Goal: Task Accomplishment & Management: Manage account settings

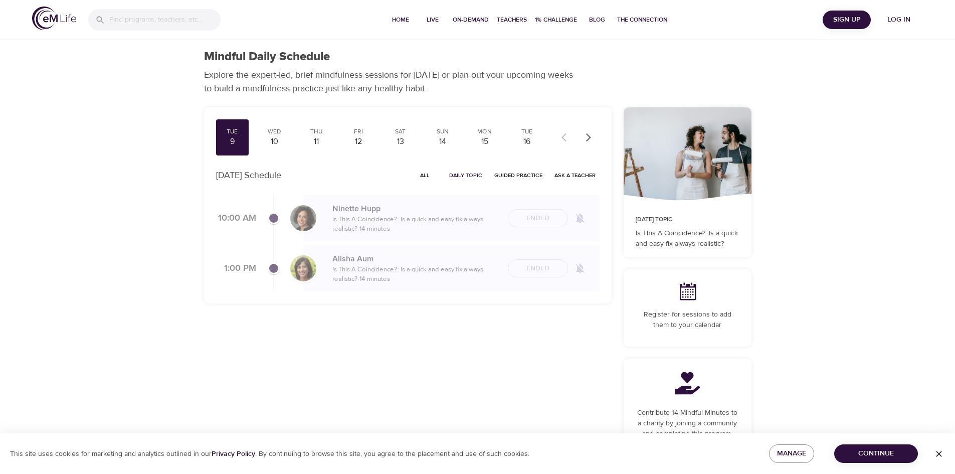
click at [634, 21] on span "Log in" at bounding box center [899, 20] width 40 height 13
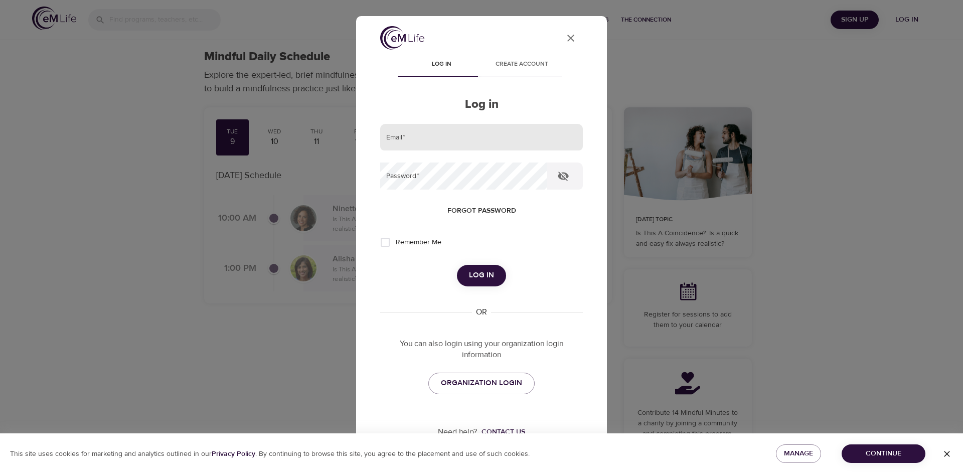
click at [460, 136] on input "email" at bounding box center [481, 137] width 203 height 27
type input "leslie.schneider@cognizant.com"
click at [457, 265] on button "Log in" at bounding box center [481, 275] width 49 height 21
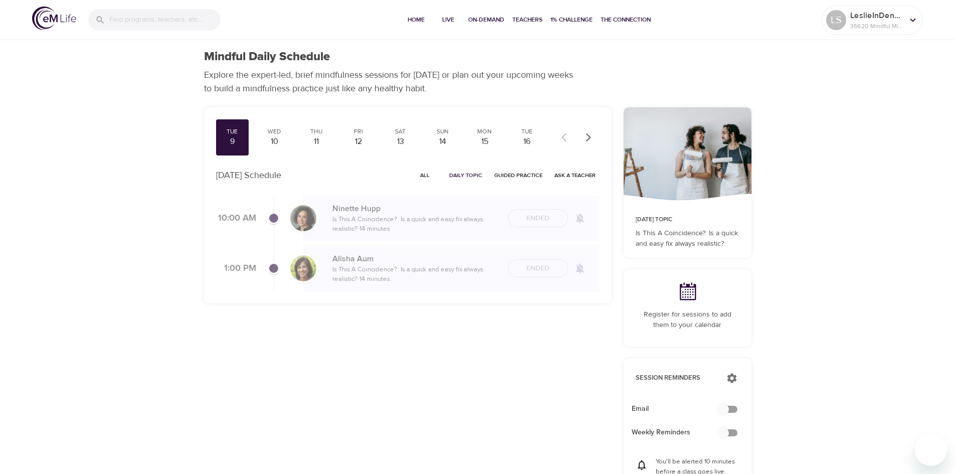
checkbox input "true"
click at [413, 21] on span "Home" at bounding box center [416, 20] width 24 height 11
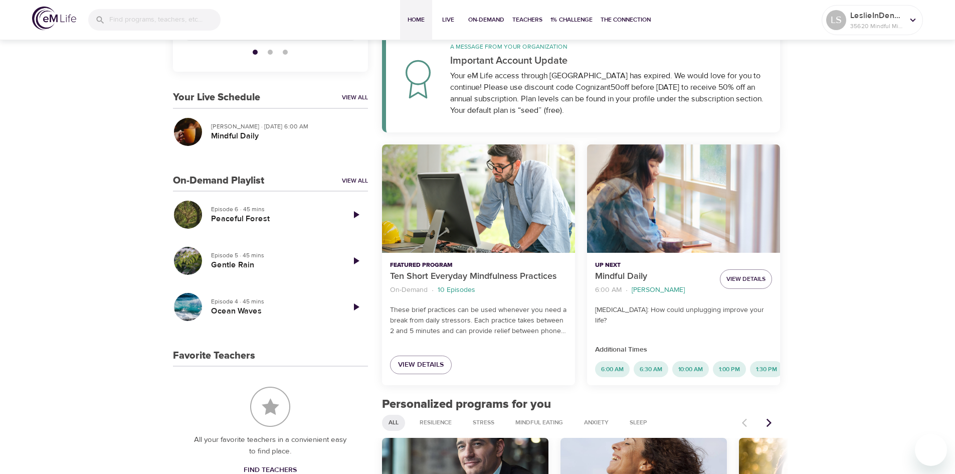
scroll to position [168, 0]
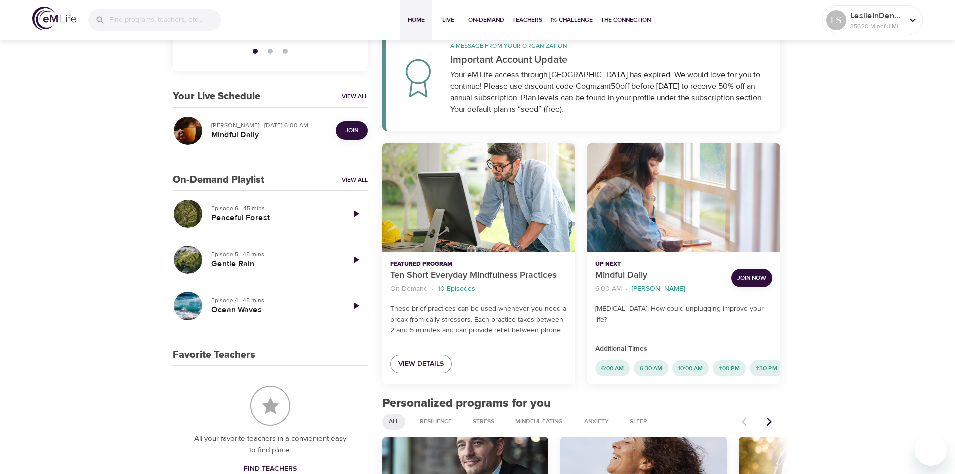
click at [634, 281] on span "Join Now" at bounding box center [752, 278] width 29 height 11
